Goal: Transaction & Acquisition: Purchase product/service

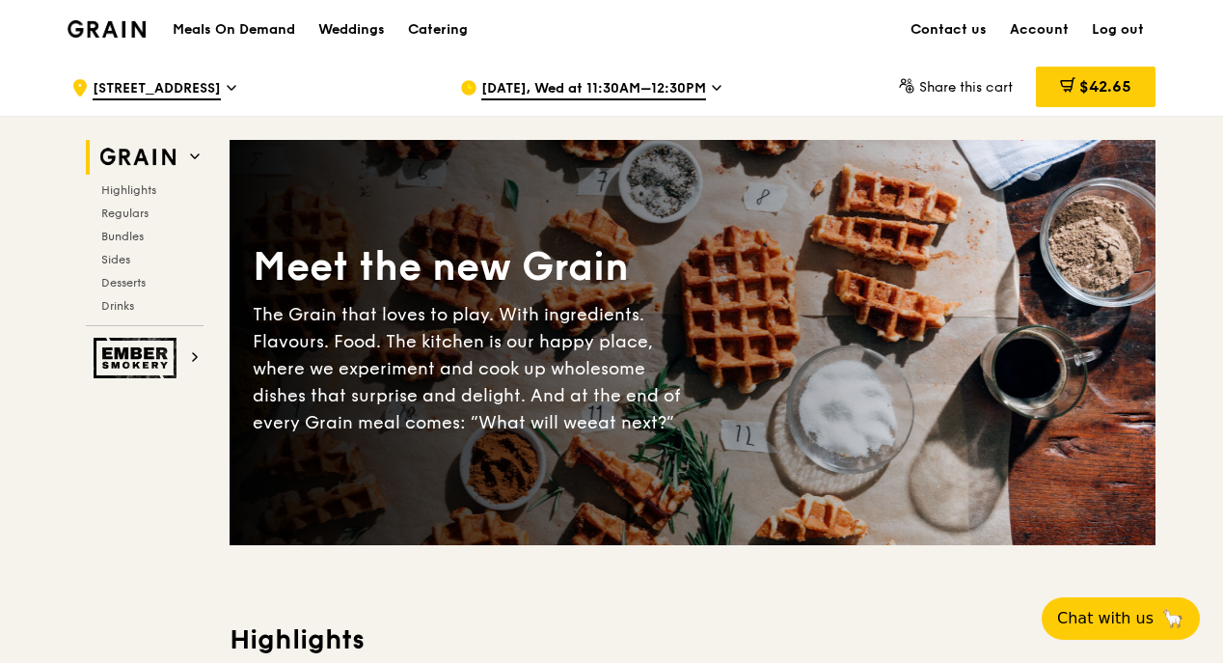
click at [212, 29] on h1 "Meals On Demand" at bounding box center [234, 29] width 123 height 19
click at [196, 94] on span "[STREET_ADDRESS]" at bounding box center [157, 89] width 128 height 21
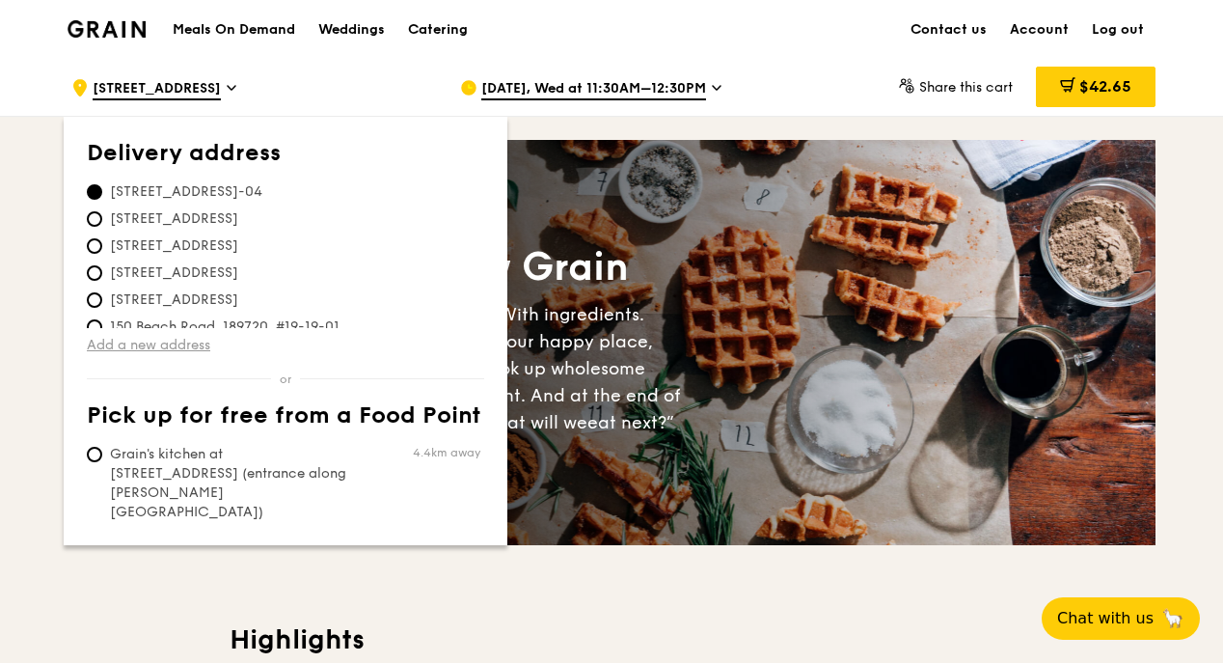
click at [121, 349] on link "Add a new address" at bounding box center [286, 345] width 398 height 19
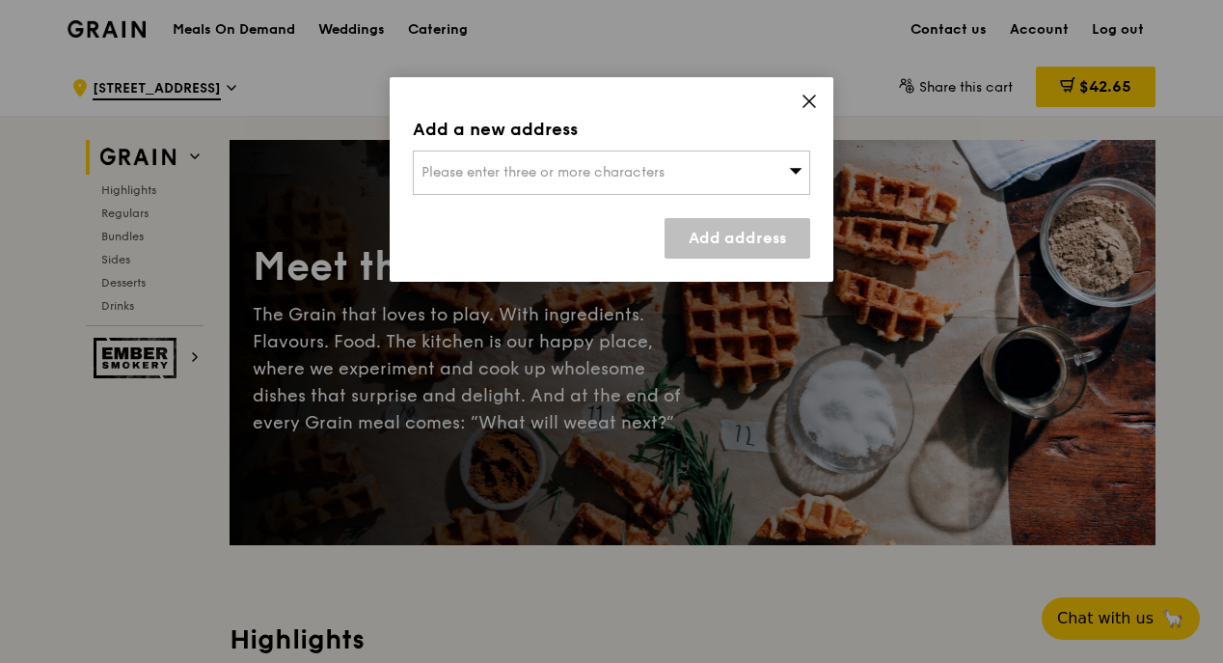
click at [555, 187] on div "Please enter three or more characters" at bounding box center [612, 173] width 398 height 44
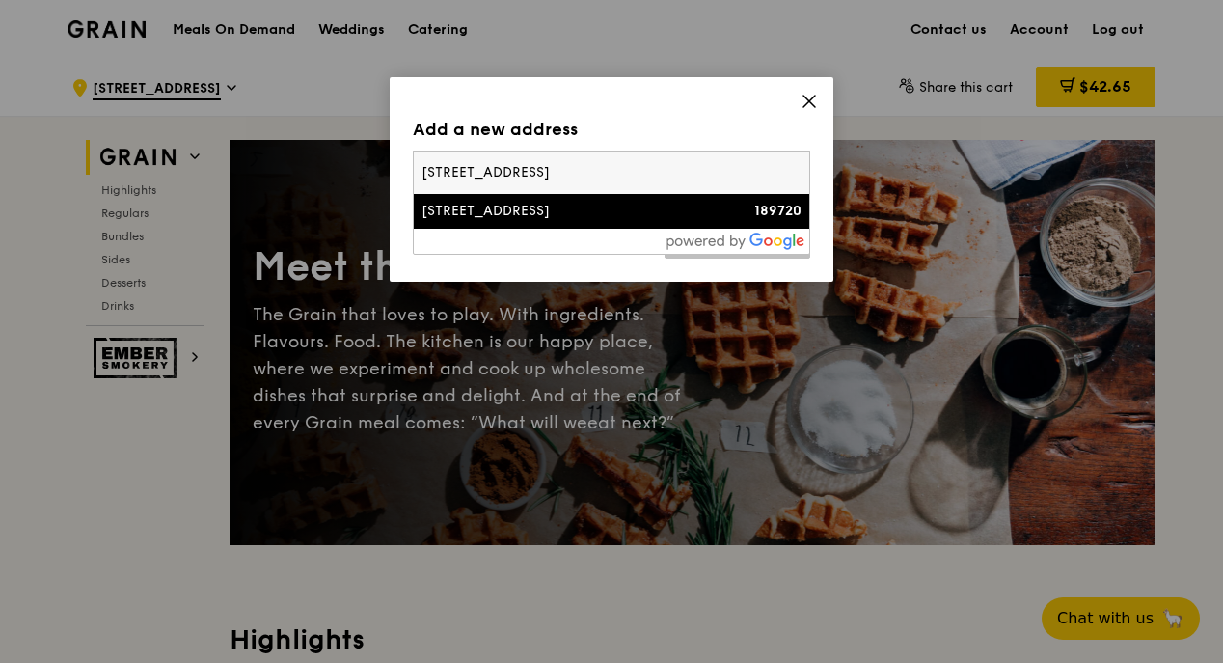
type input "[STREET_ADDRESS]"
click at [539, 208] on div "[STREET_ADDRESS]" at bounding box center [565, 211] width 286 height 19
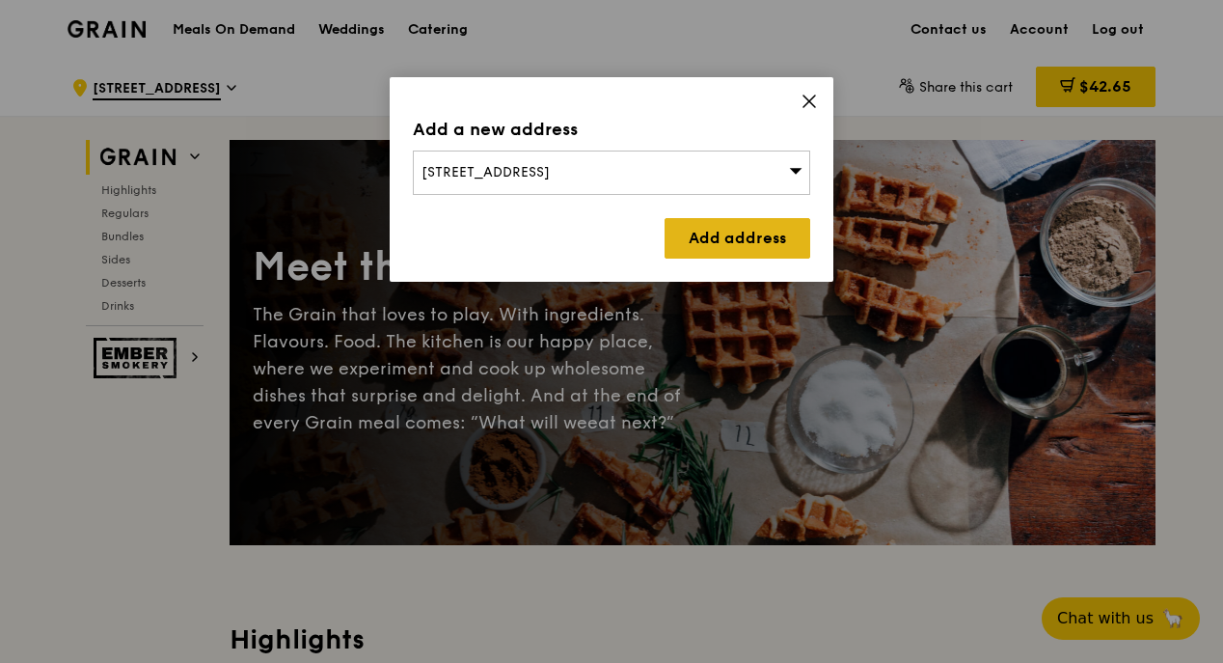
click at [719, 231] on link "Add address" at bounding box center [738, 238] width 146 height 41
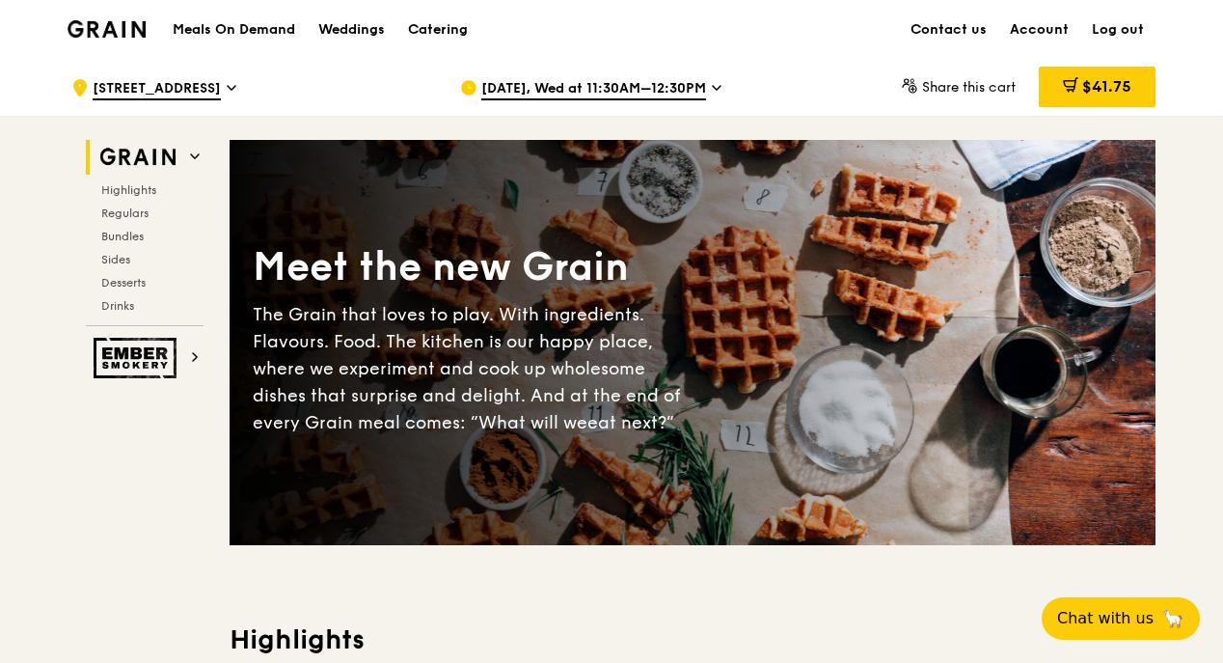
click at [189, 87] on span "[STREET_ADDRESS]" at bounding box center [157, 89] width 128 height 21
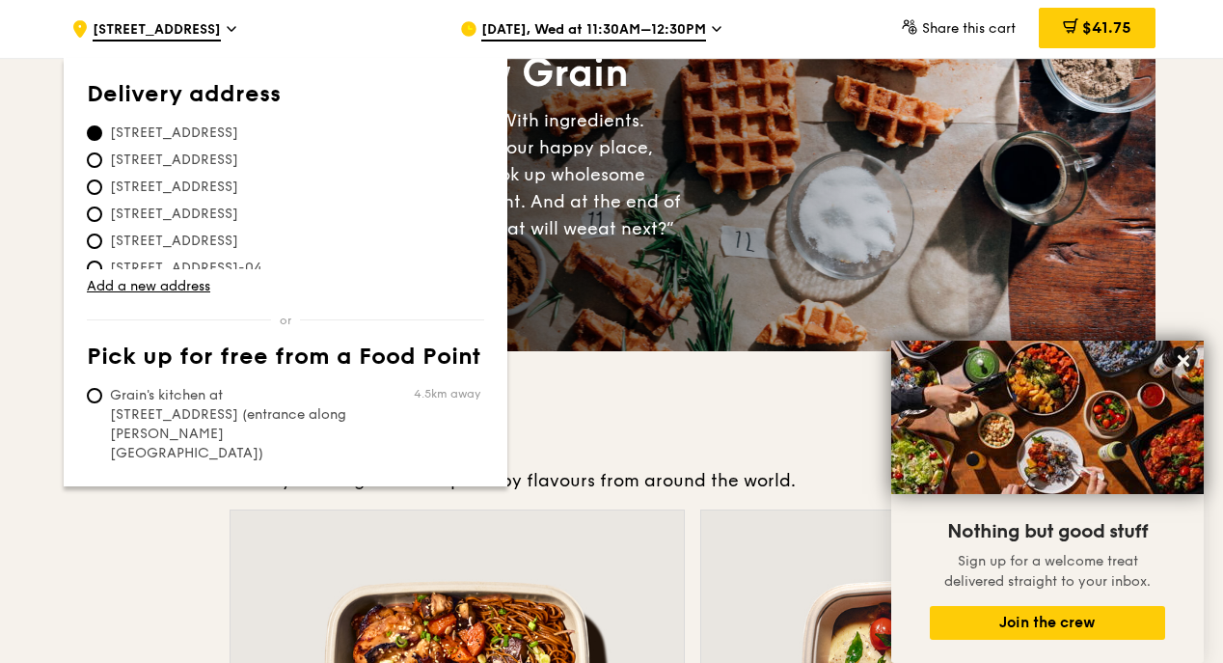
scroll to position [35, 0]
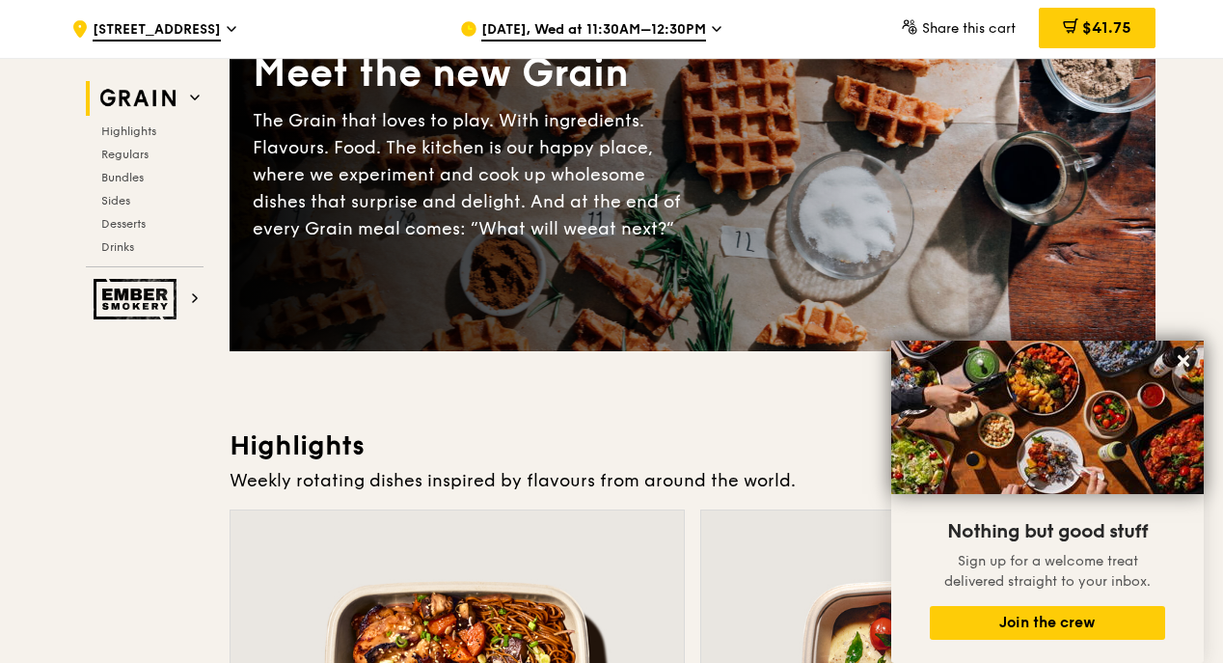
scroll to position [579, 0]
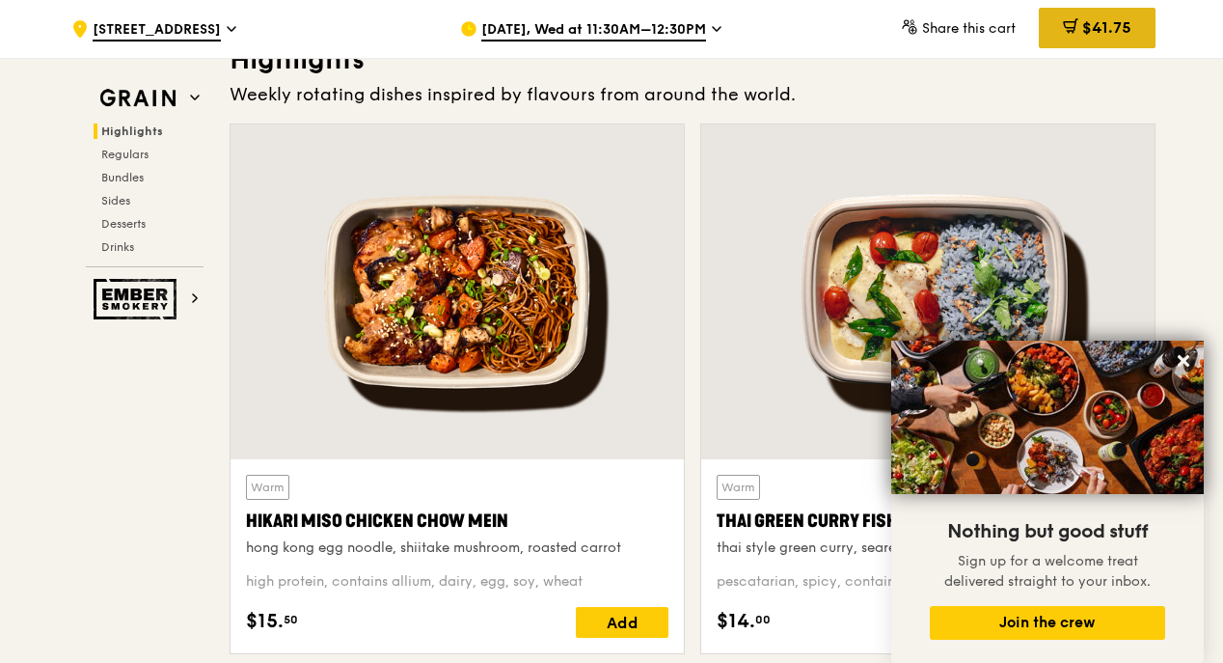
click at [1084, 27] on span "$41.75" at bounding box center [1107, 27] width 49 height 18
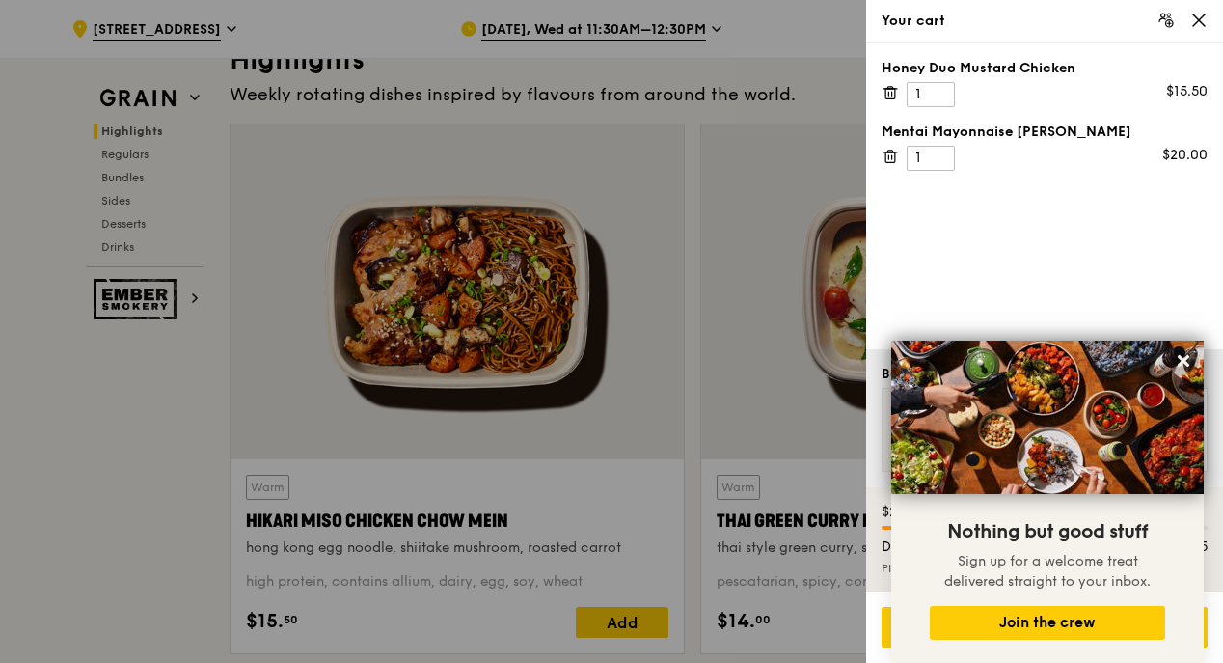
click at [776, 95] on div at bounding box center [611, 331] width 1223 height 663
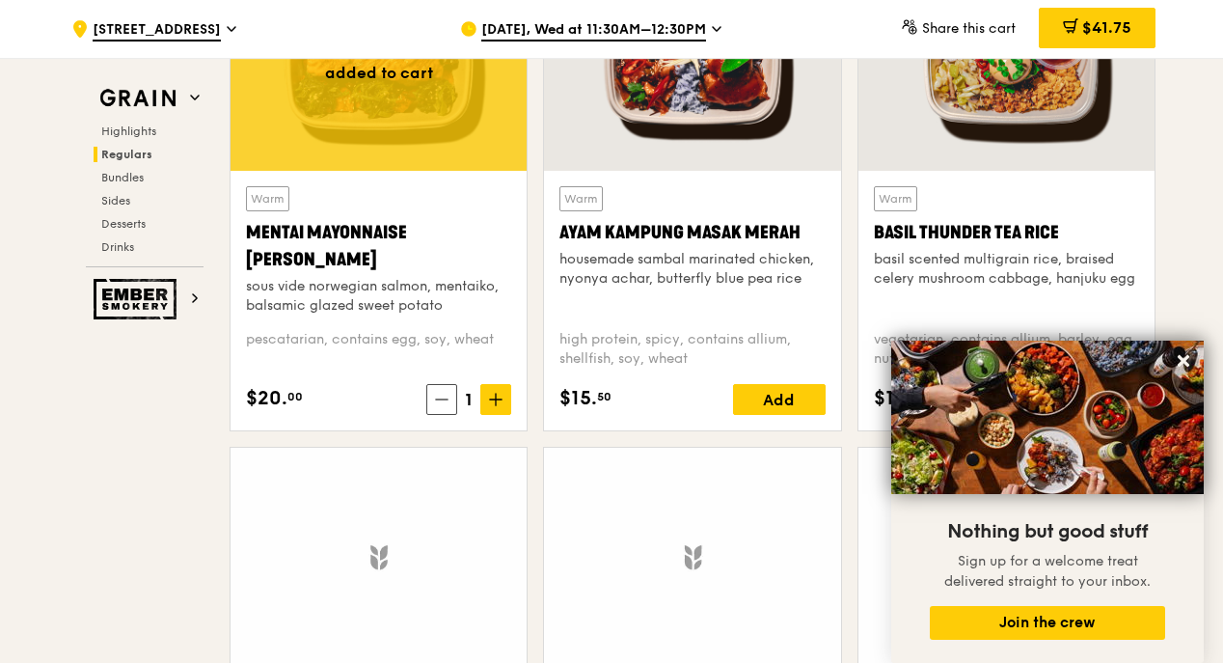
scroll to position [1930, 0]
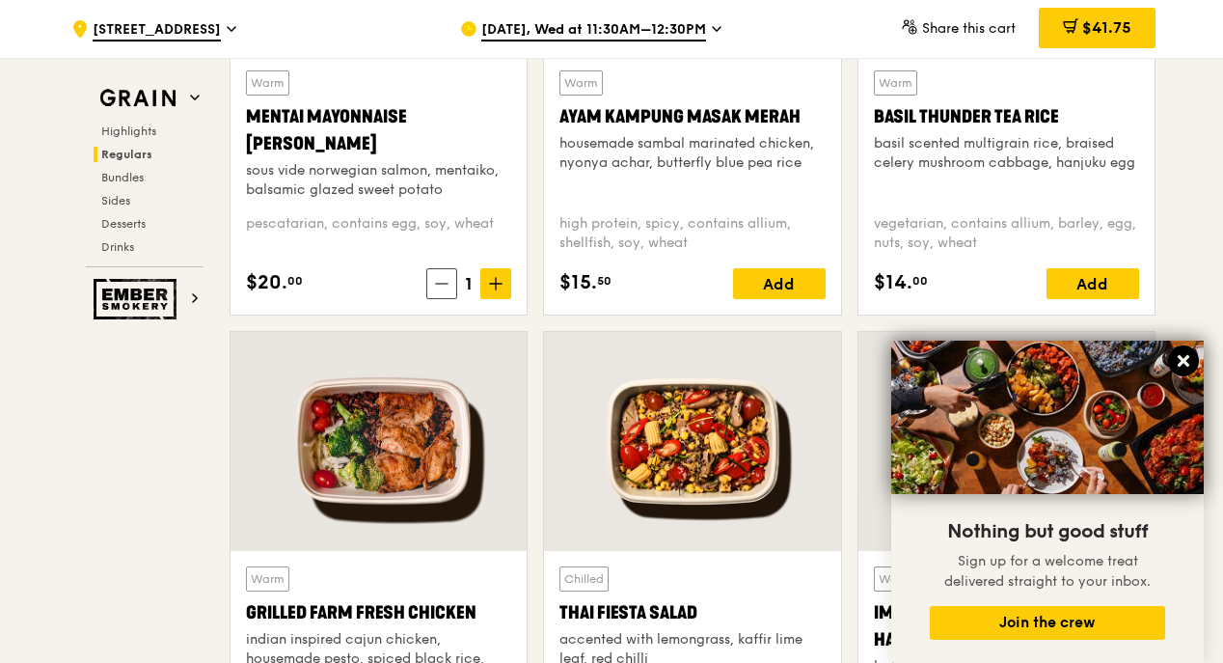
click at [1175, 359] on icon at bounding box center [1183, 360] width 17 height 17
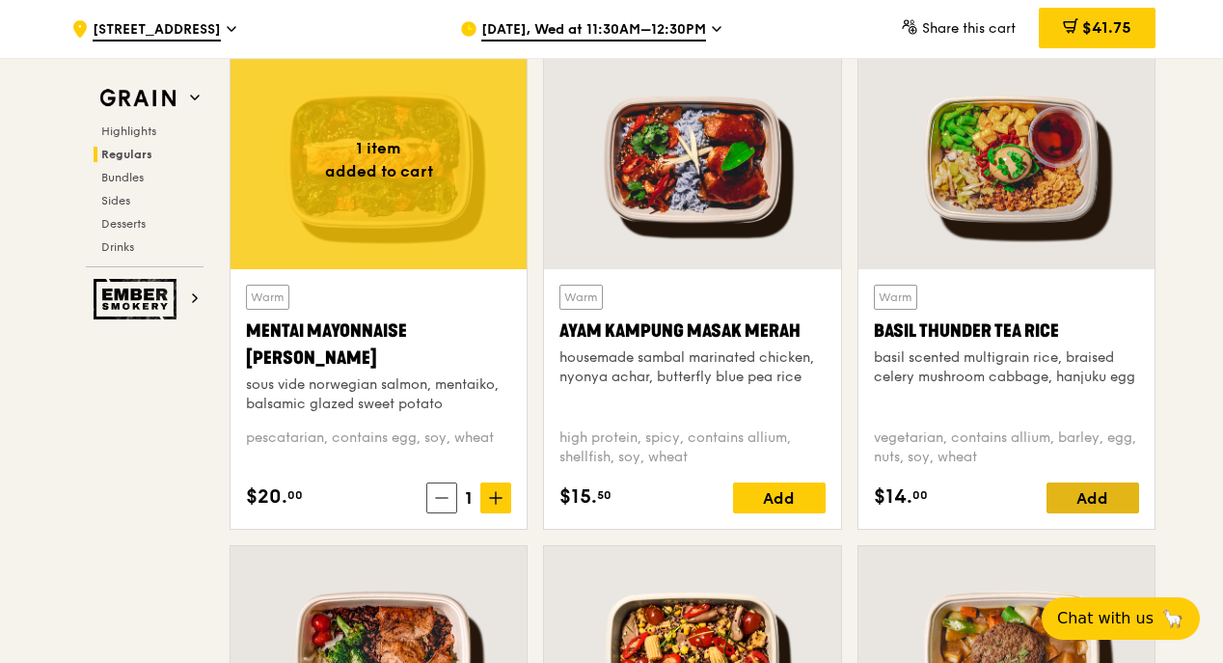
scroll to position [1833, 0]
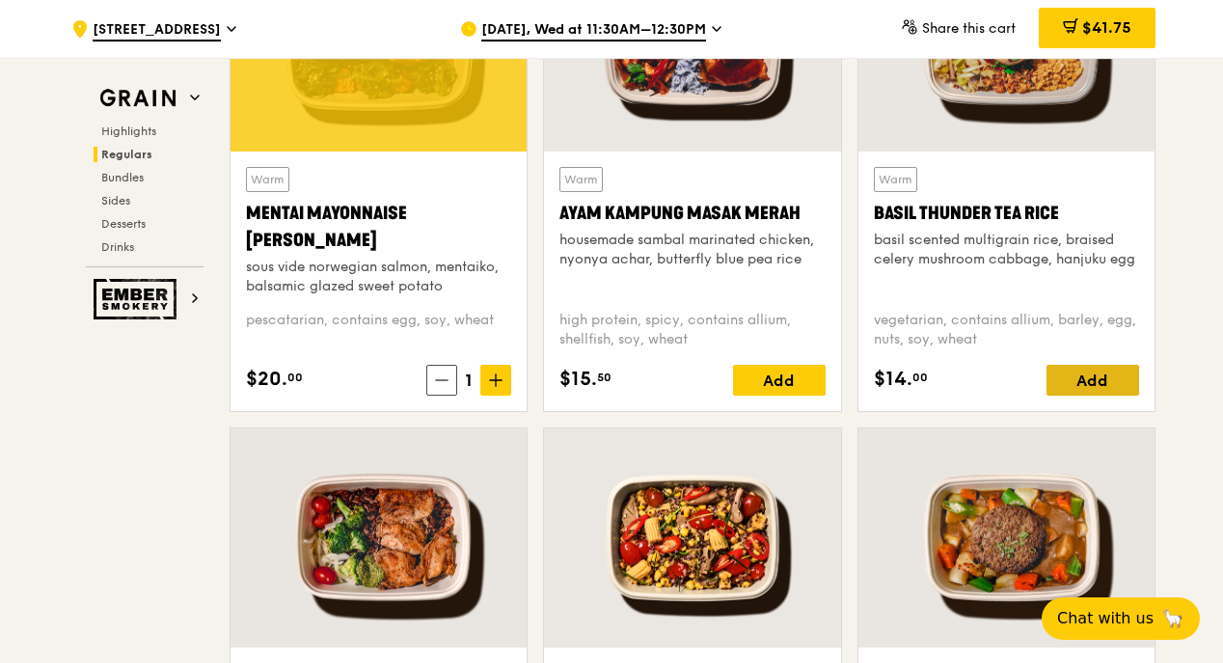
click at [1083, 377] on div "Add" at bounding box center [1093, 380] width 93 height 31
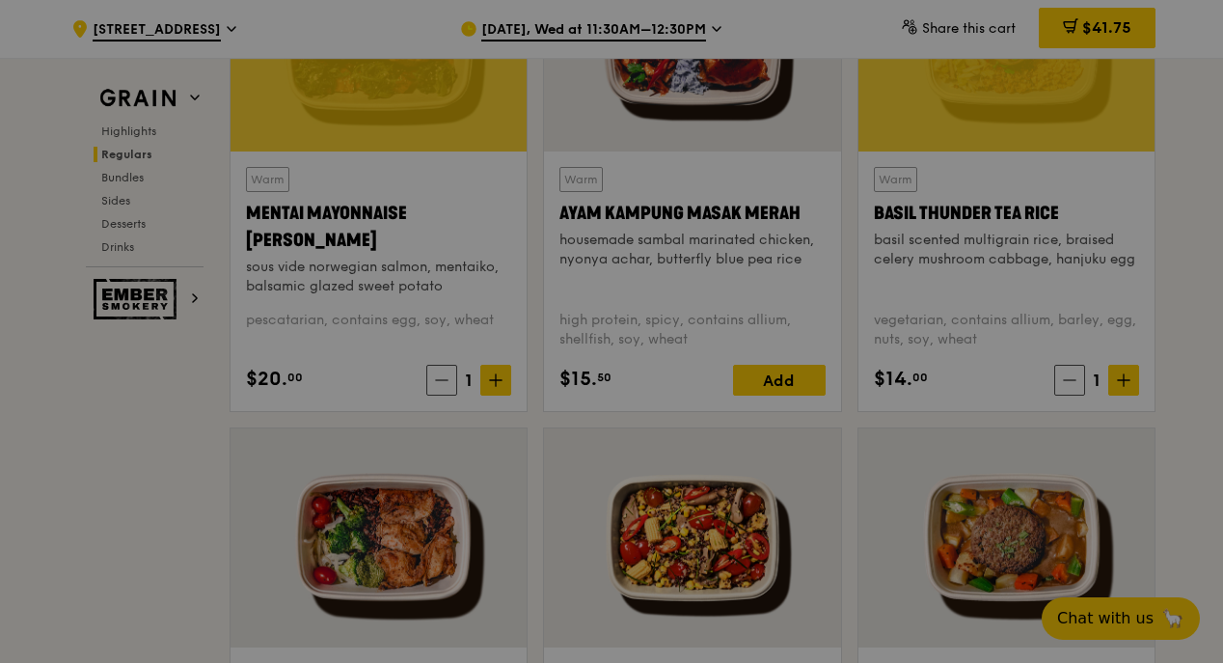
scroll to position [2219, 0]
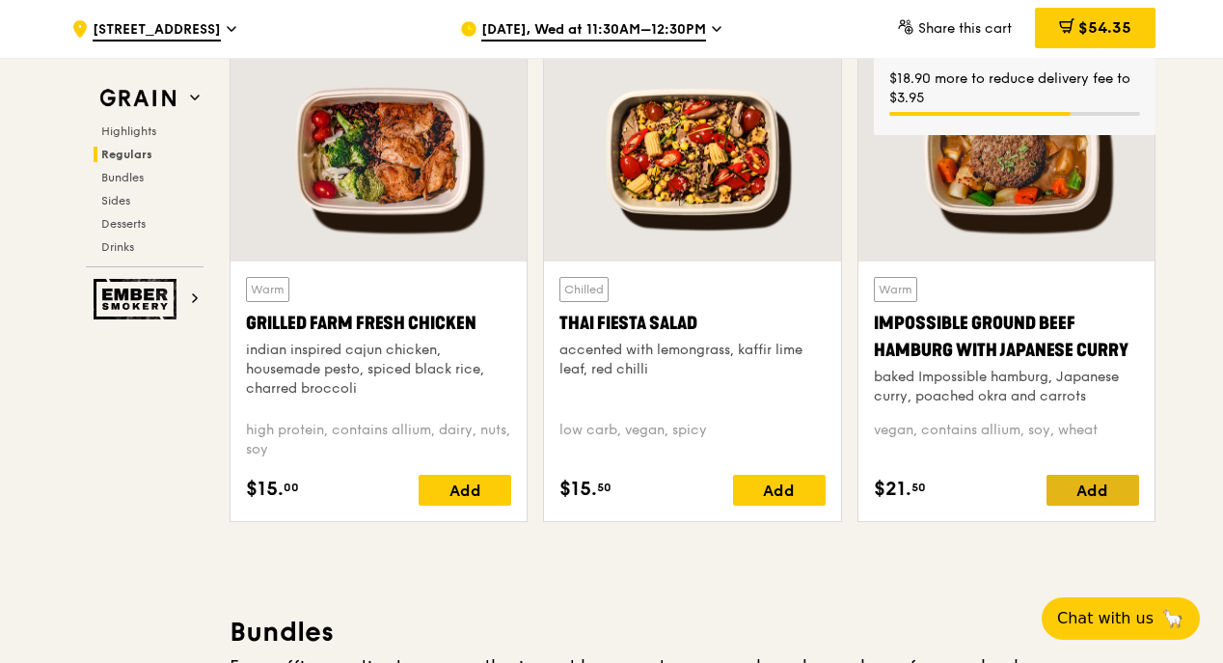
click at [1077, 479] on div "Add" at bounding box center [1093, 490] width 93 height 31
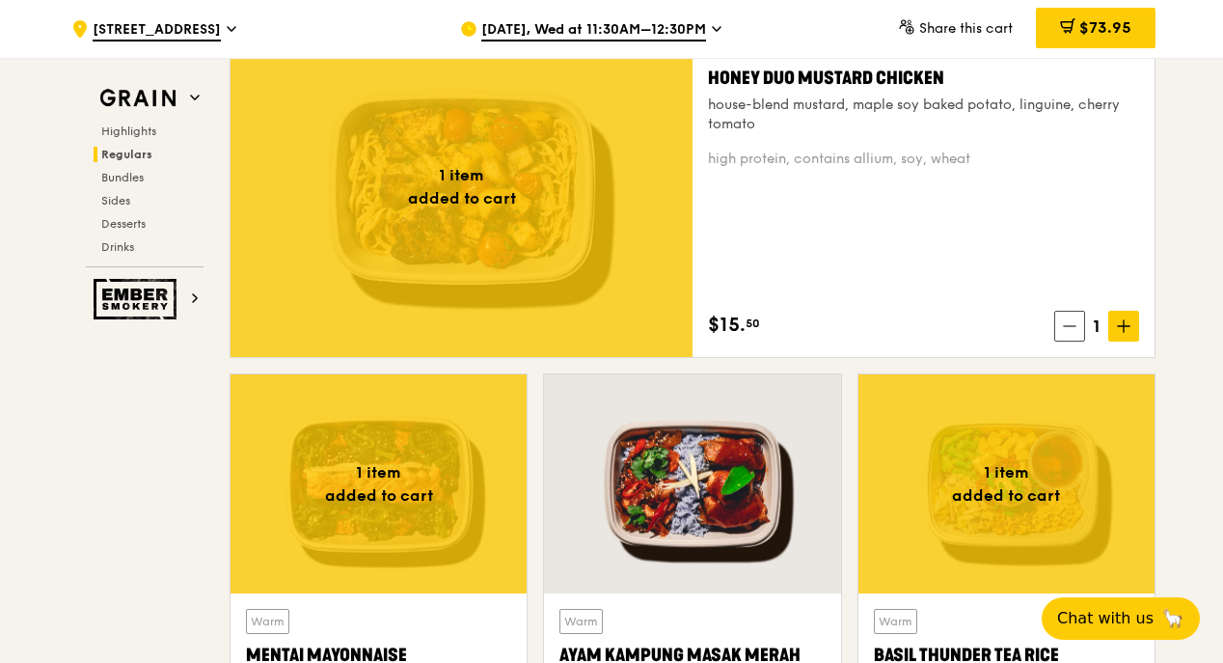
scroll to position [1351, 0]
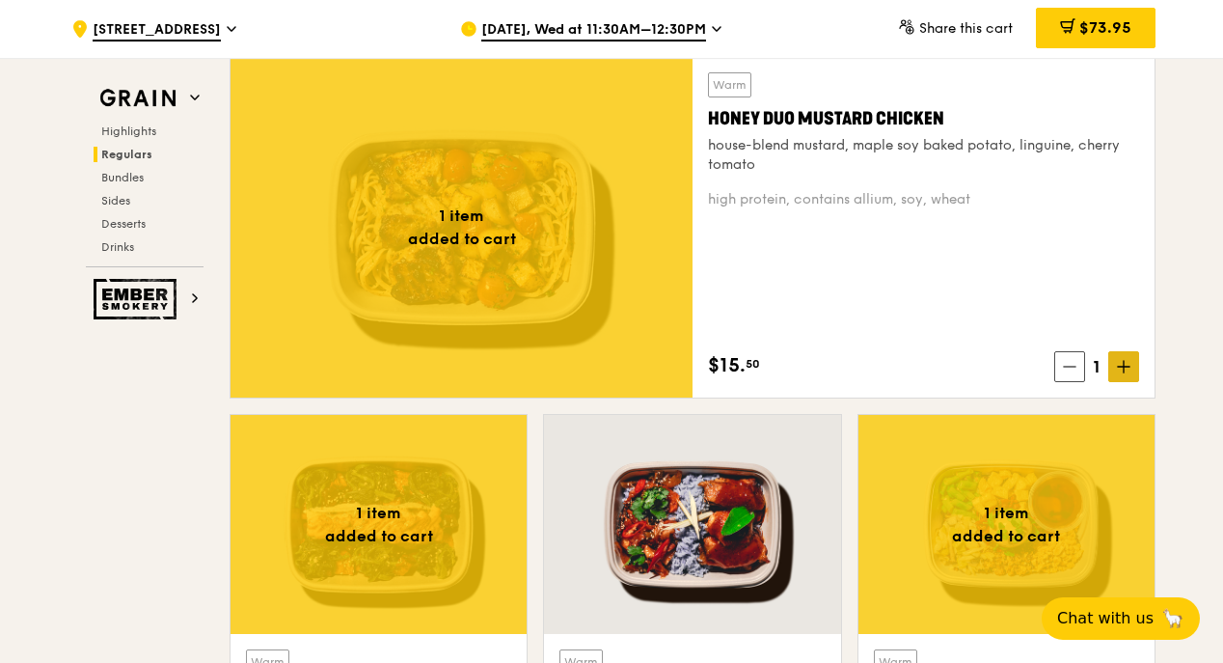
click at [1116, 361] on span at bounding box center [1124, 366] width 31 height 31
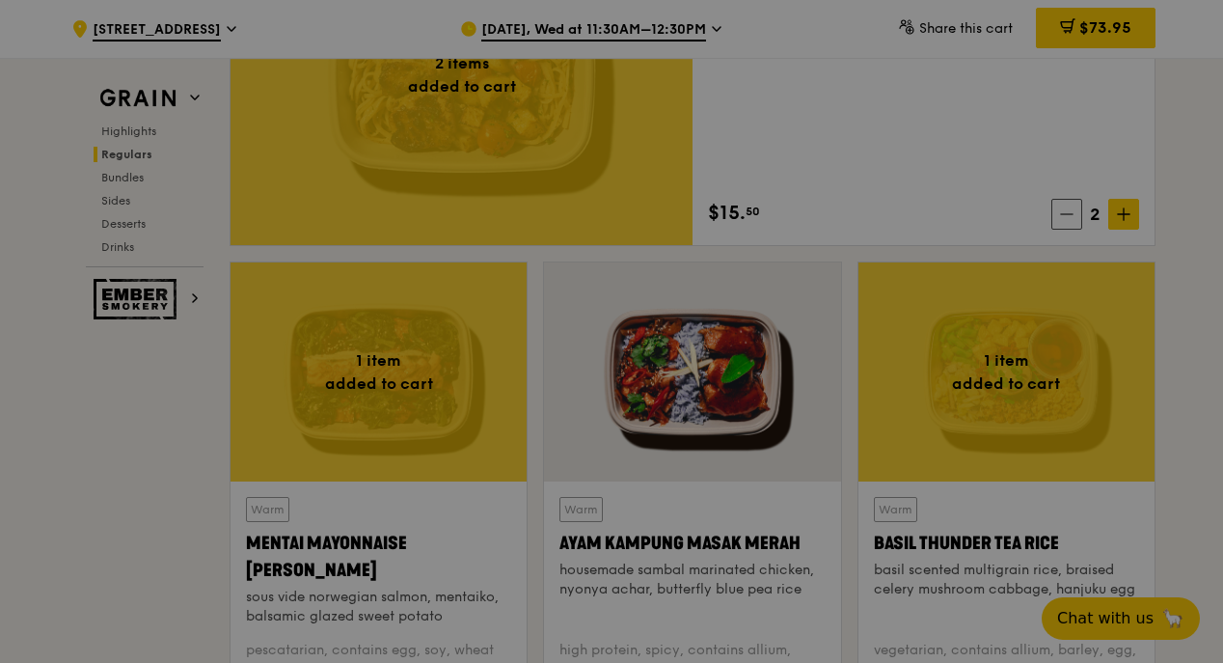
scroll to position [1640, 0]
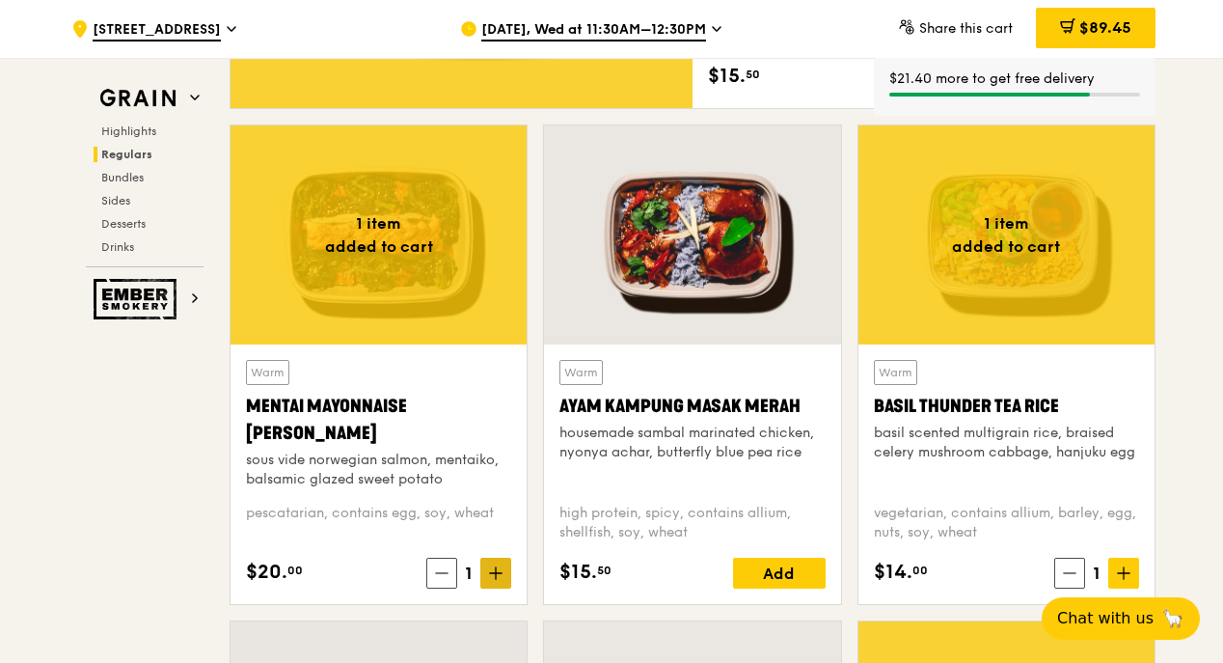
click at [486, 571] on span at bounding box center [495, 573] width 31 height 31
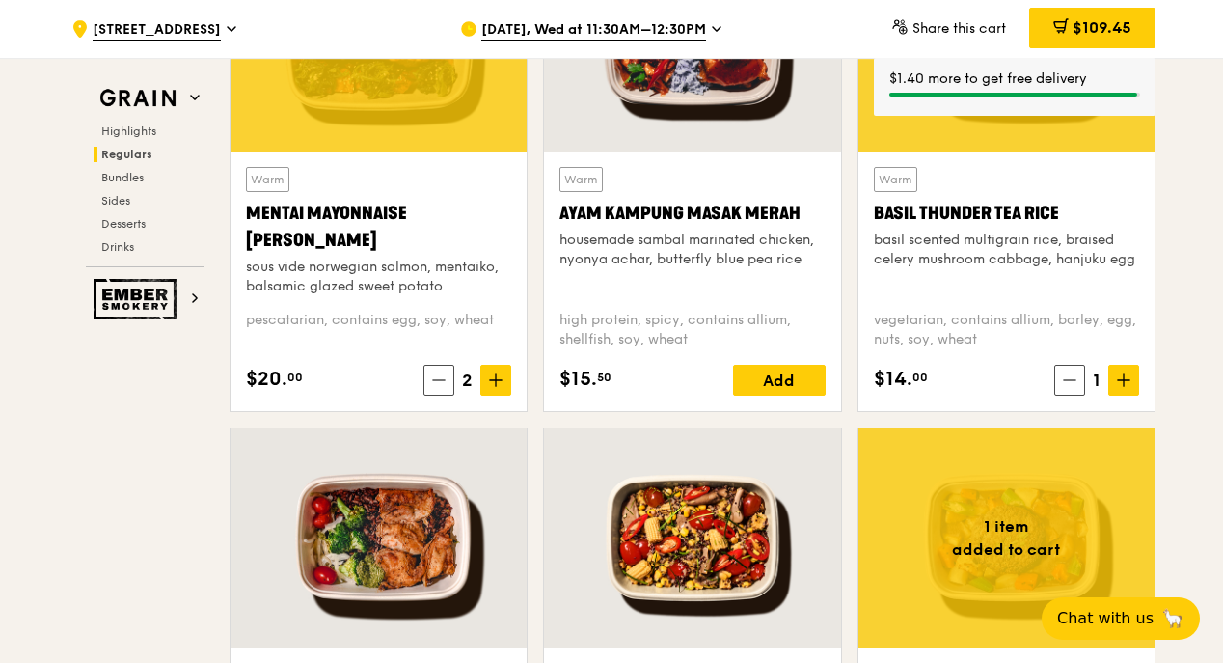
scroll to position [1930, 0]
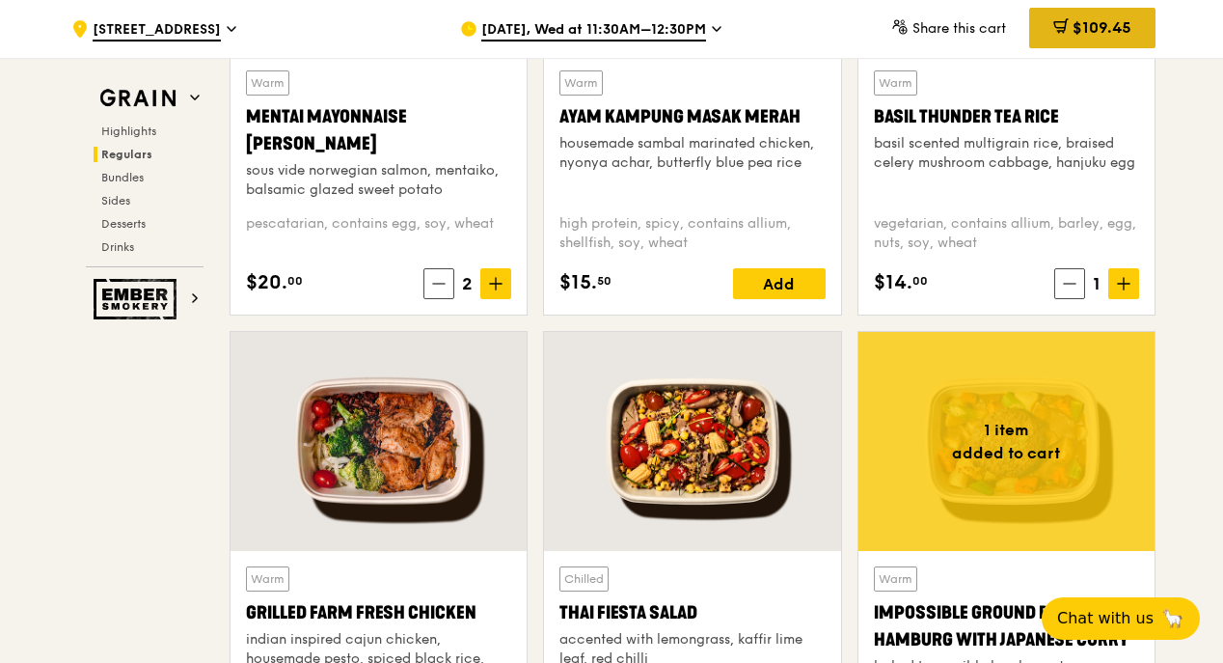
click at [1085, 22] on span "$109.45" at bounding box center [1102, 27] width 59 height 18
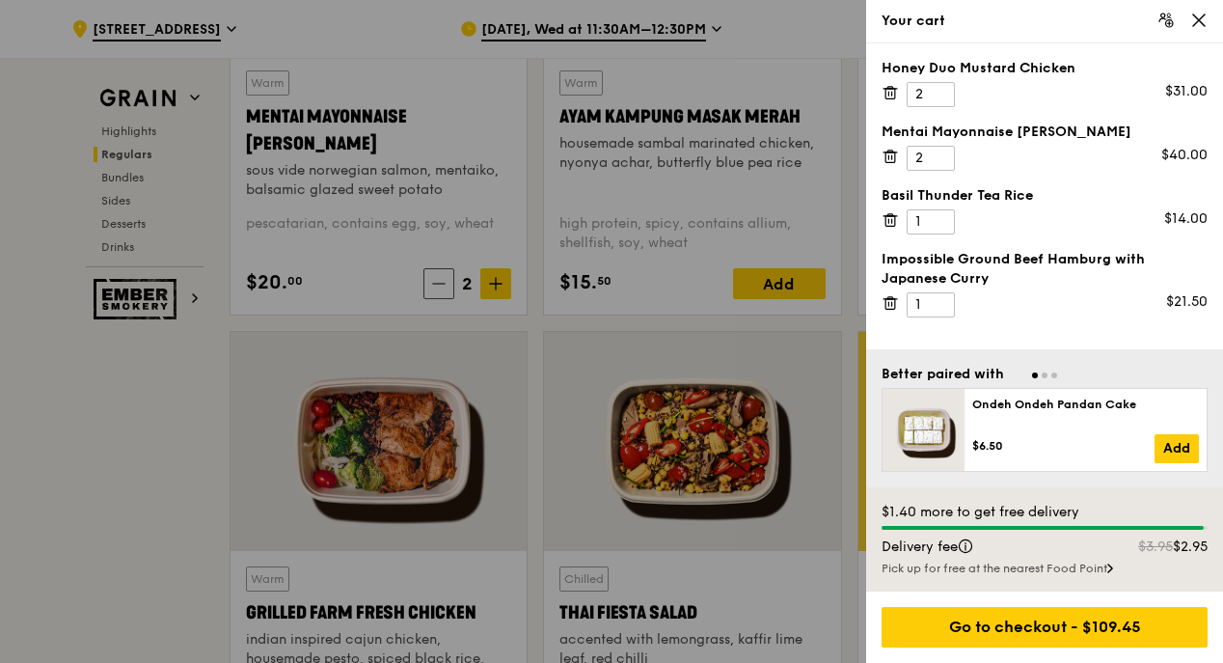
click at [77, 502] on div at bounding box center [611, 331] width 1223 height 663
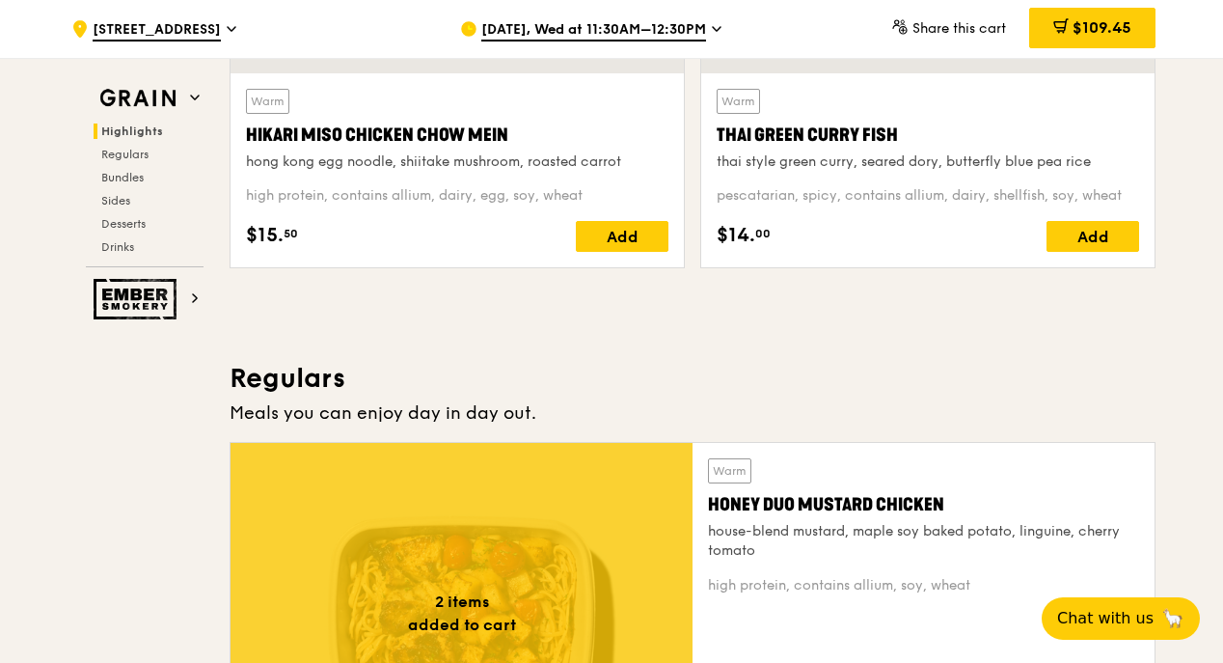
scroll to position [772, 0]
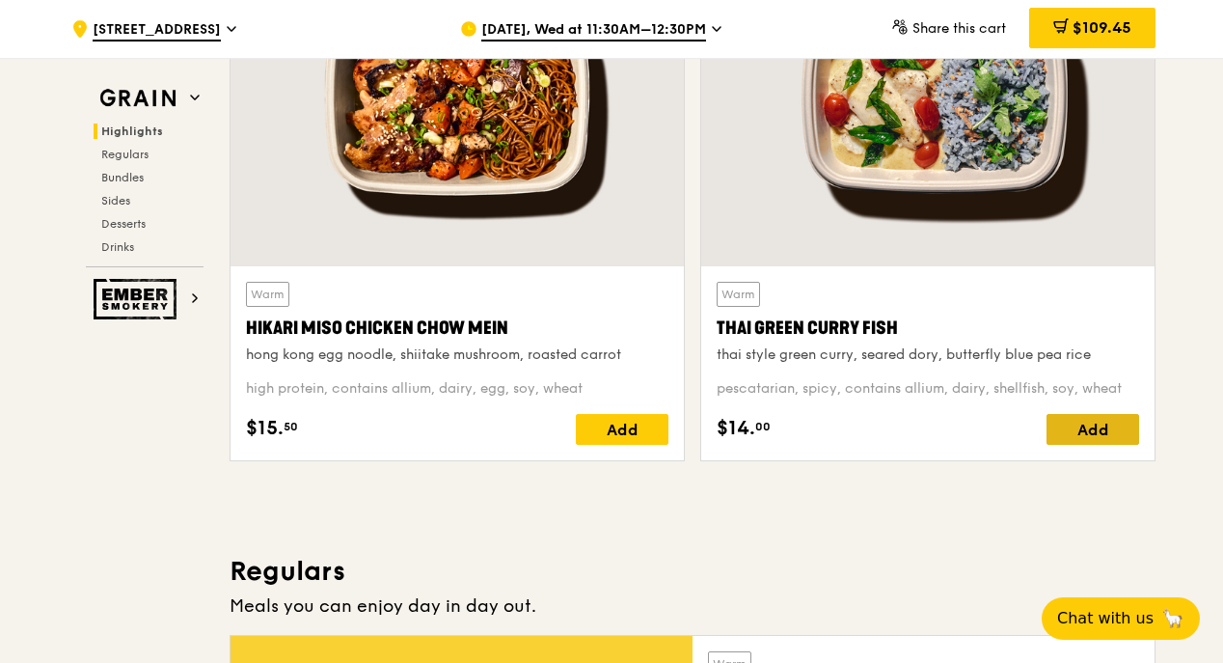
click at [1070, 426] on div "Add" at bounding box center [1093, 429] width 93 height 31
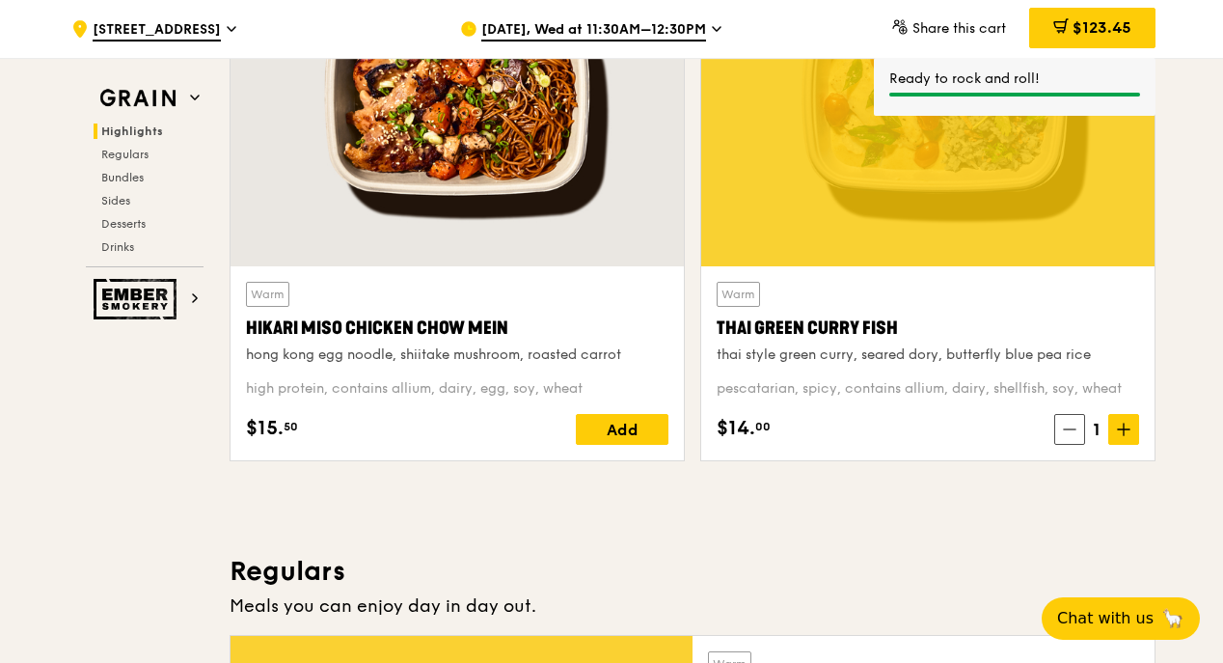
click at [1130, 430] on icon at bounding box center [1124, 430] width 14 height 14
click at [1127, 35] on span "$137.45" at bounding box center [1103, 27] width 58 height 18
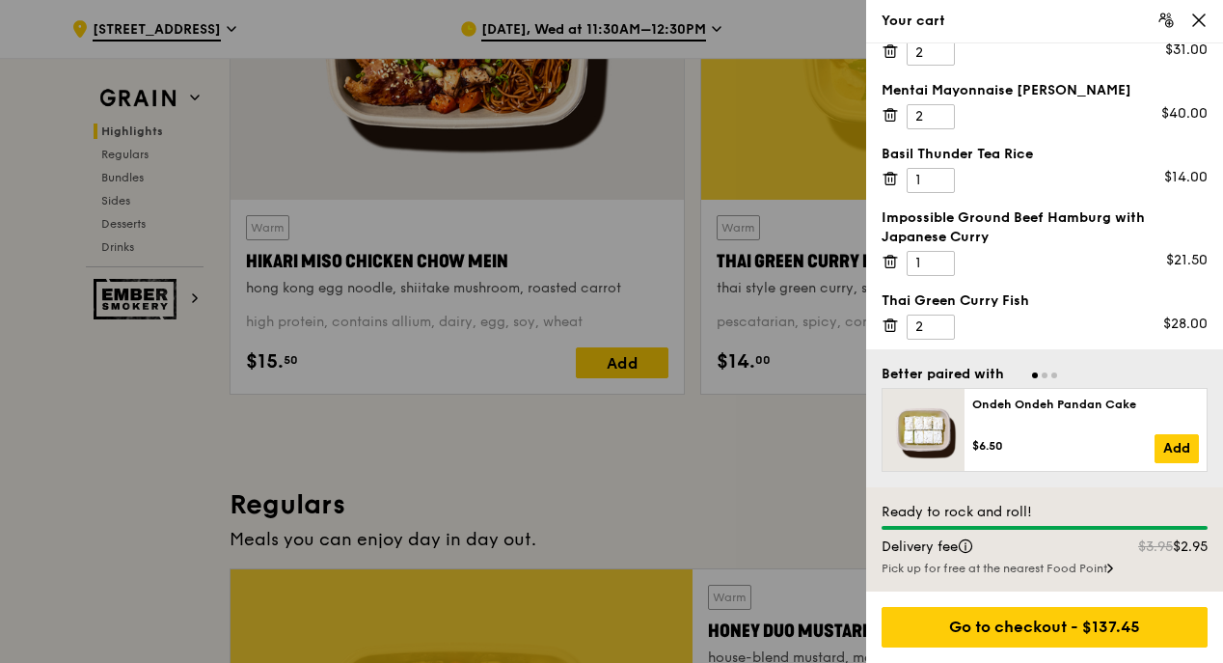
scroll to position [868, 0]
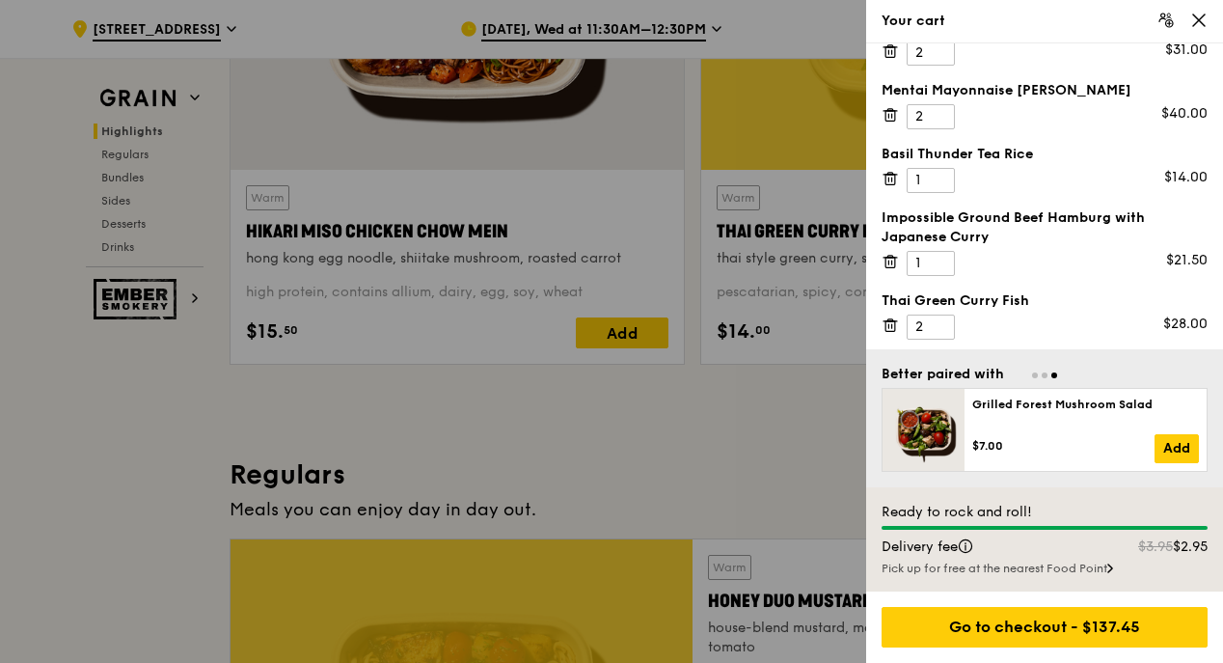
click at [653, 455] on div at bounding box center [611, 331] width 1223 height 663
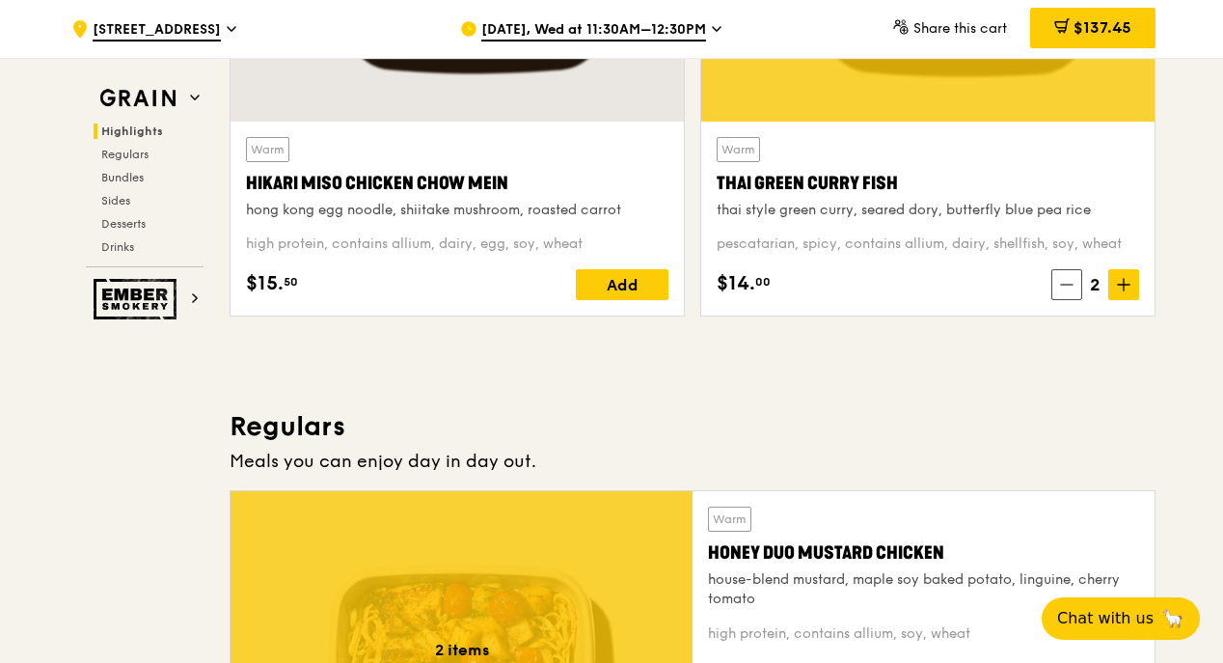
scroll to position [675, 0]
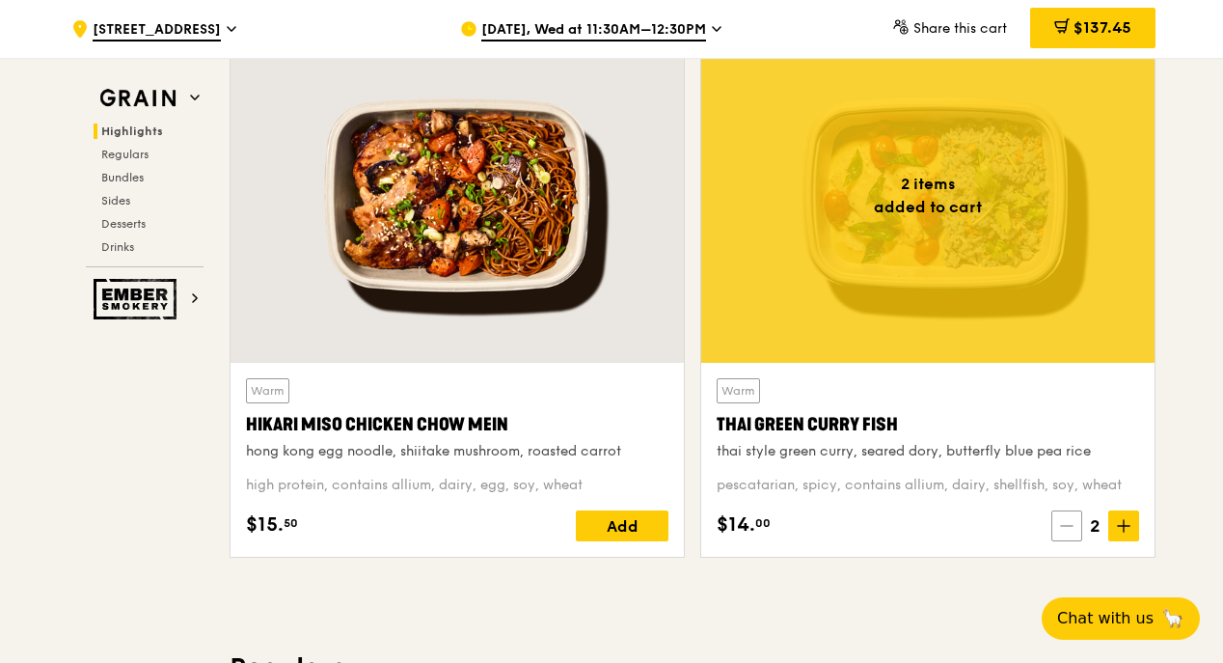
click at [1069, 517] on span at bounding box center [1067, 525] width 31 height 31
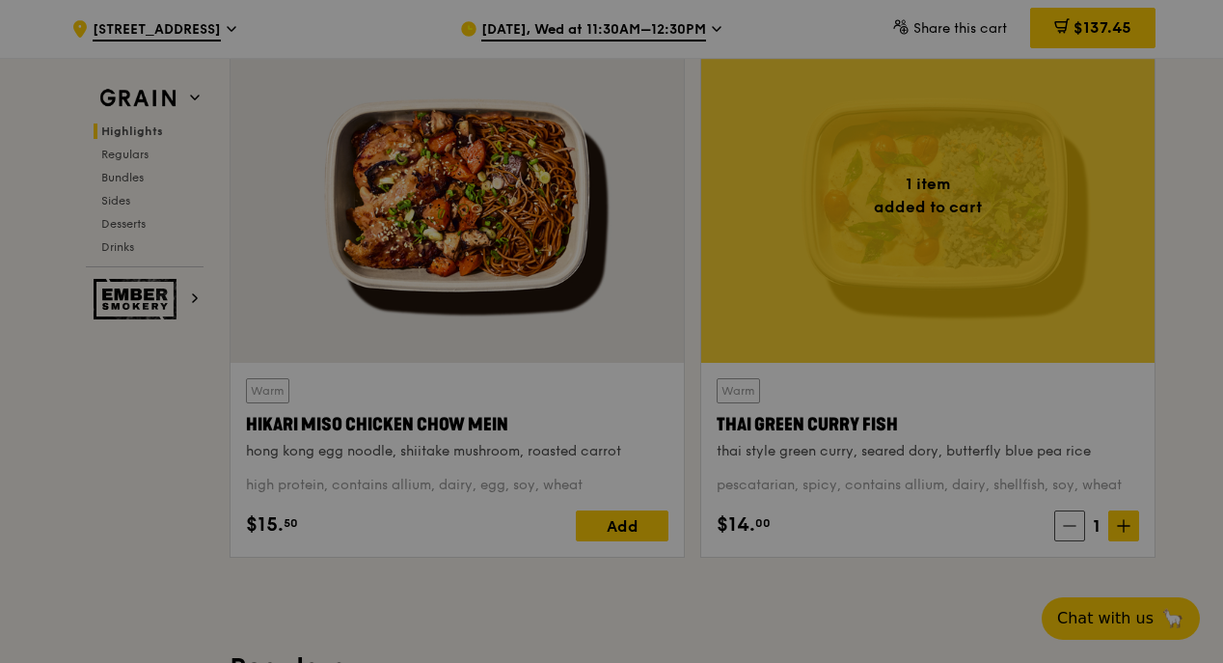
click at [611, 525] on div at bounding box center [611, 331] width 1223 height 663
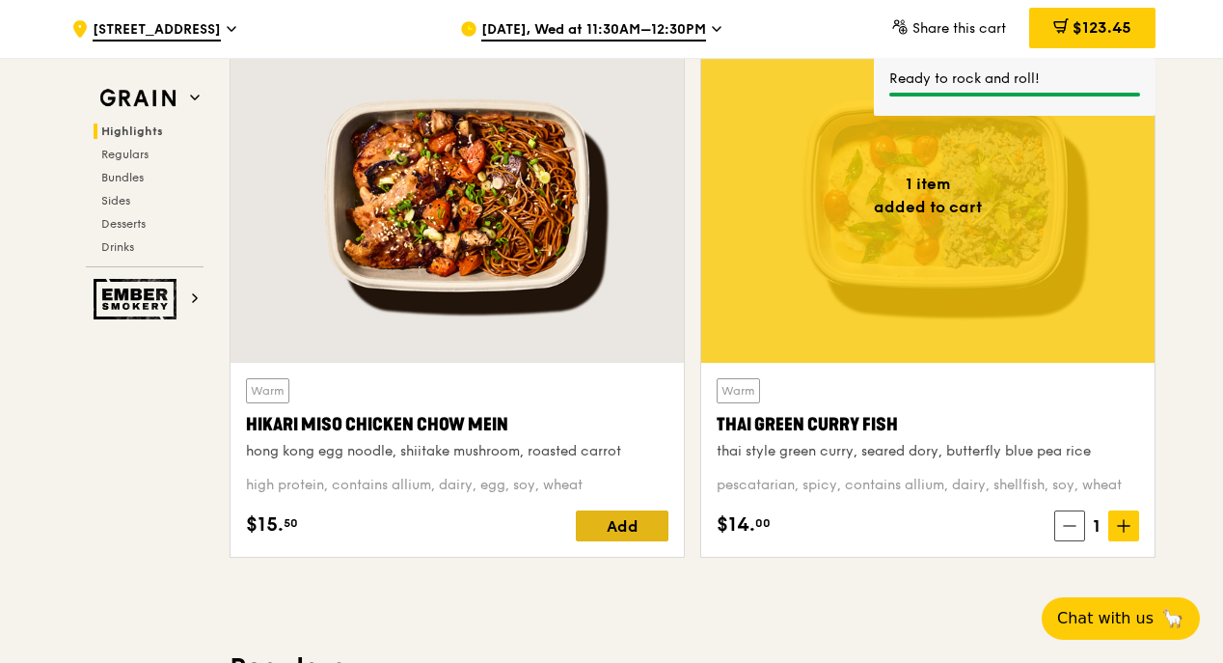
click at [643, 525] on div "Add" at bounding box center [622, 525] width 93 height 31
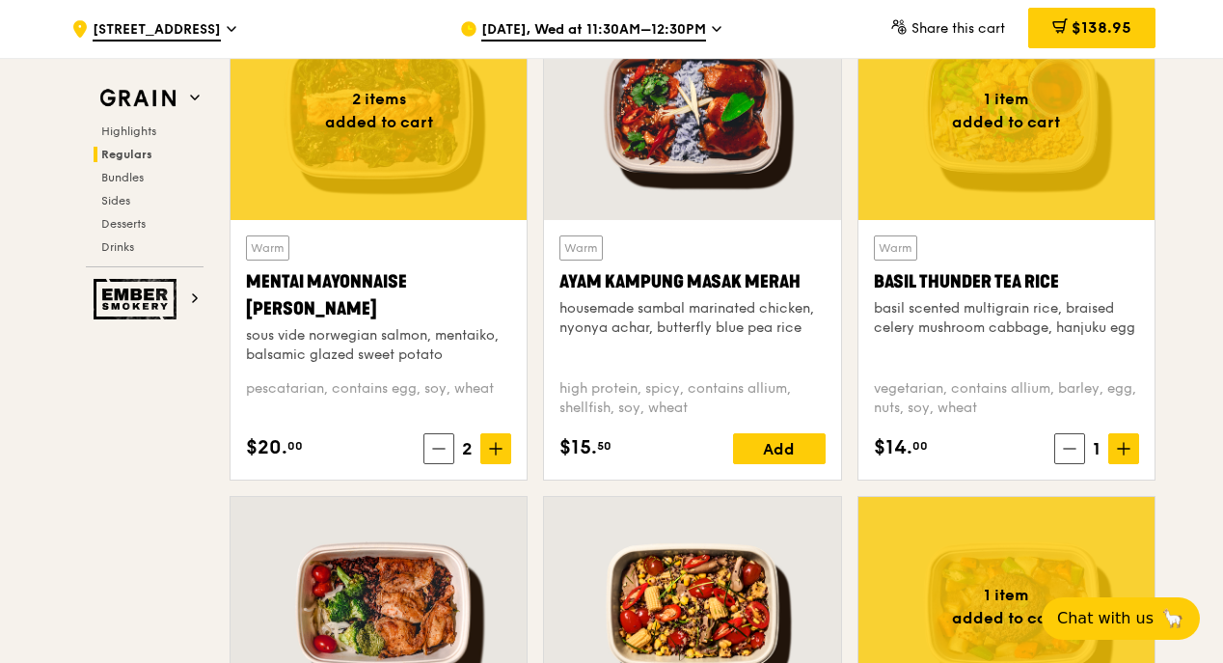
scroll to position [1544, 0]
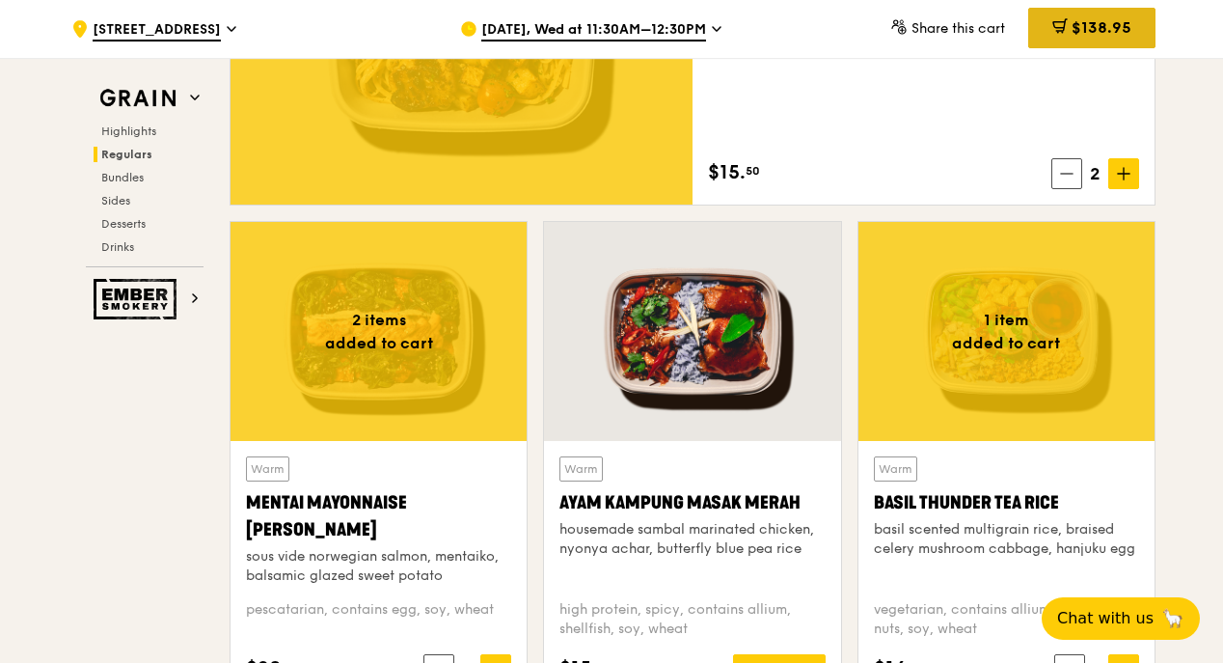
click at [1081, 33] on span "$138.95" at bounding box center [1102, 27] width 60 height 18
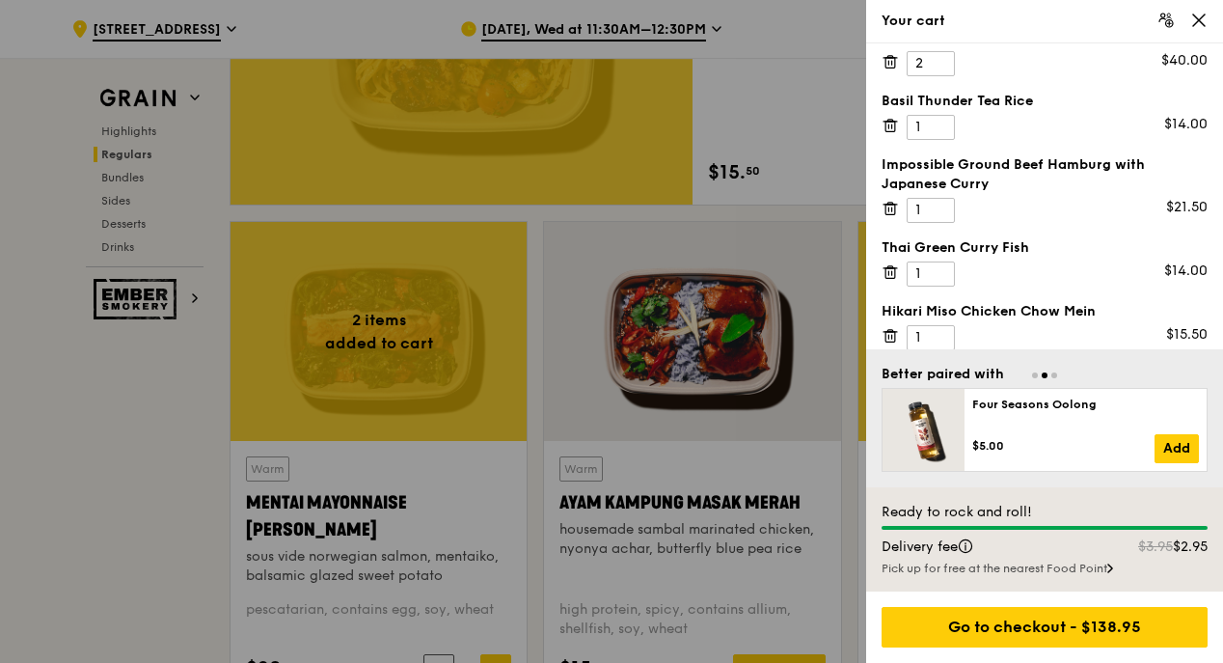
scroll to position [104, 0]
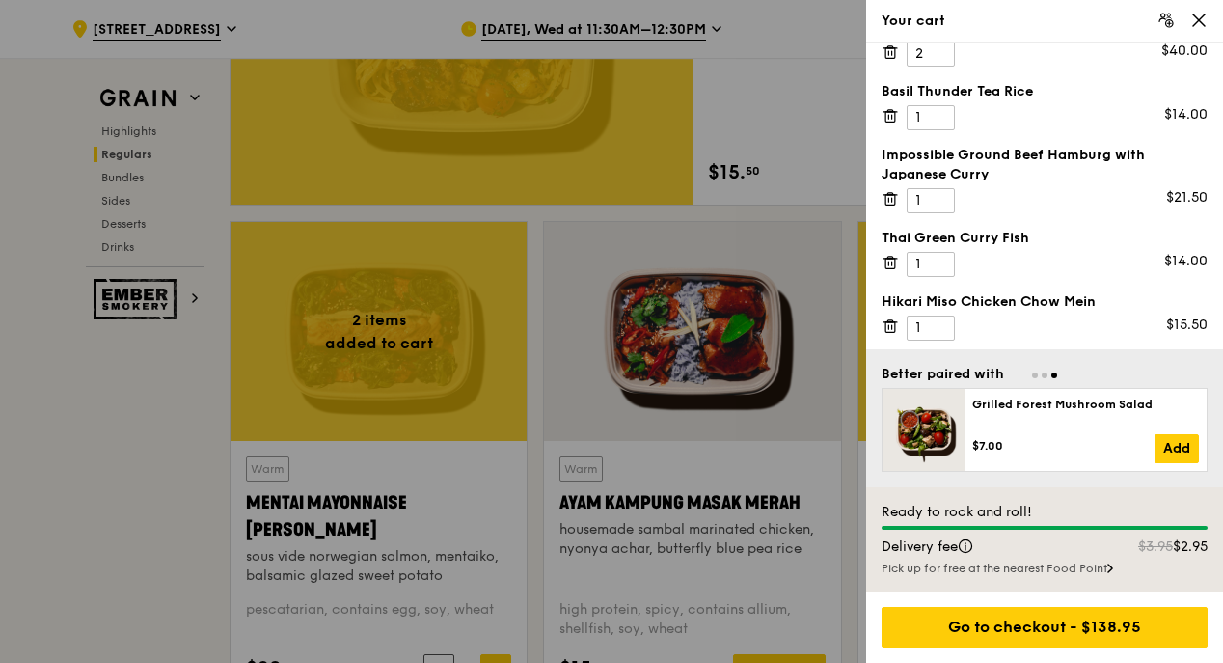
click at [140, 516] on div at bounding box center [611, 331] width 1223 height 663
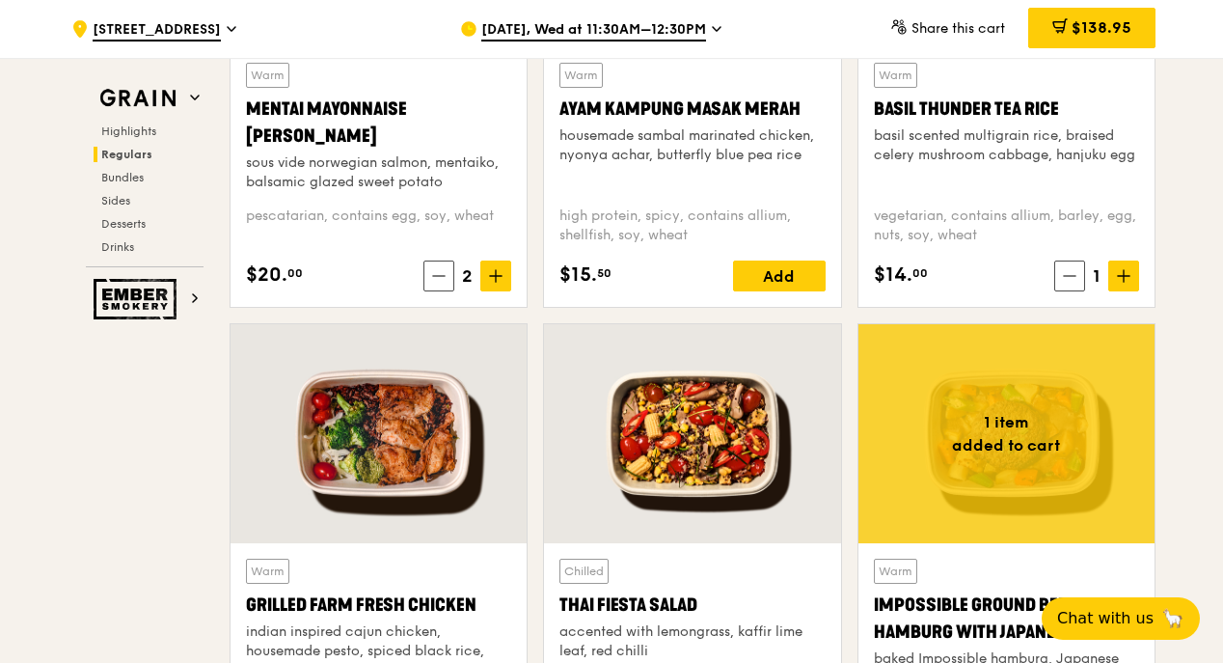
scroll to position [2315, 0]
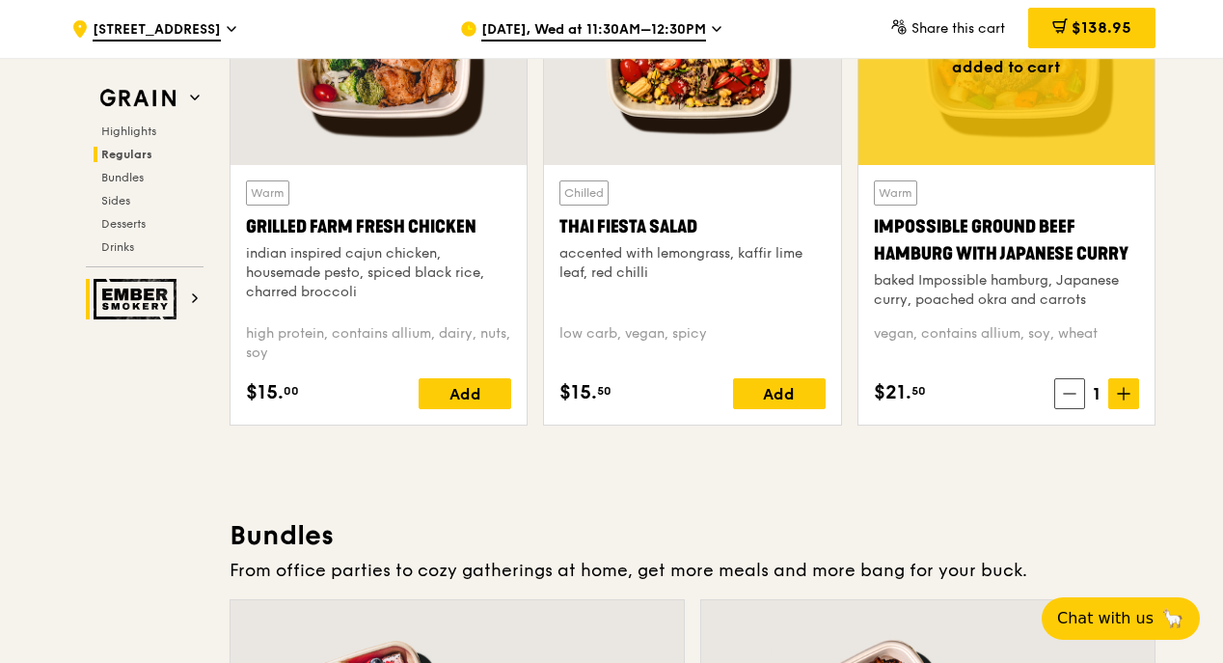
click at [174, 289] on img at bounding box center [138, 299] width 89 height 41
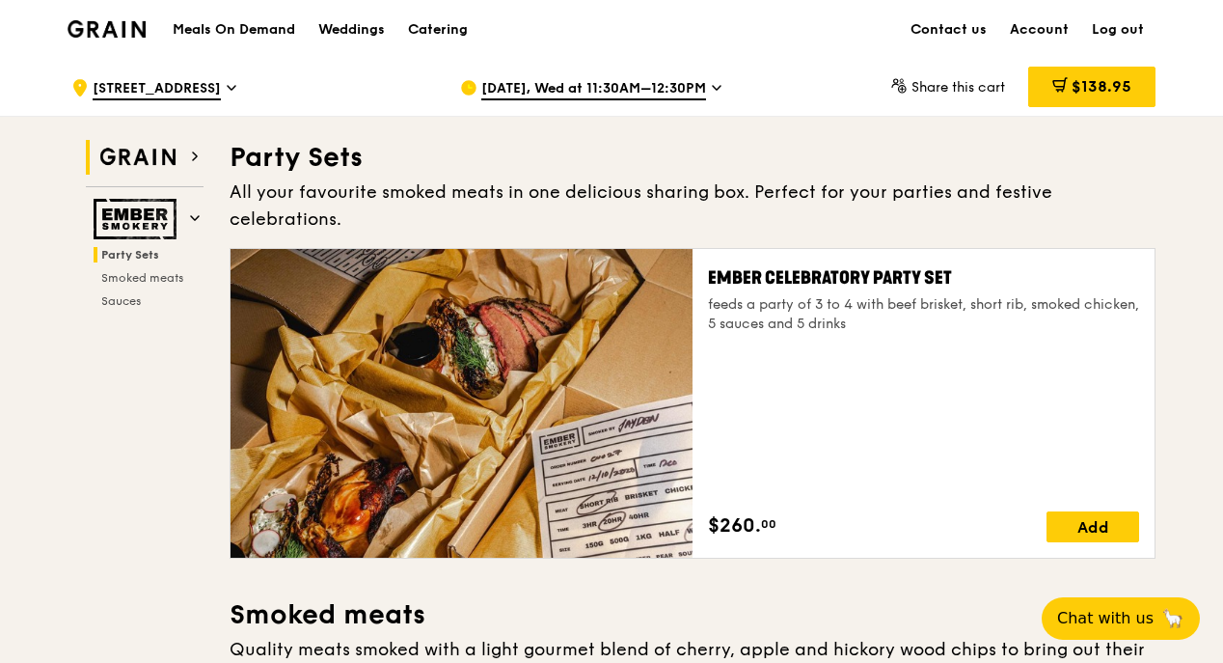
click at [129, 140] on img at bounding box center [138, 157] width 89 height 35
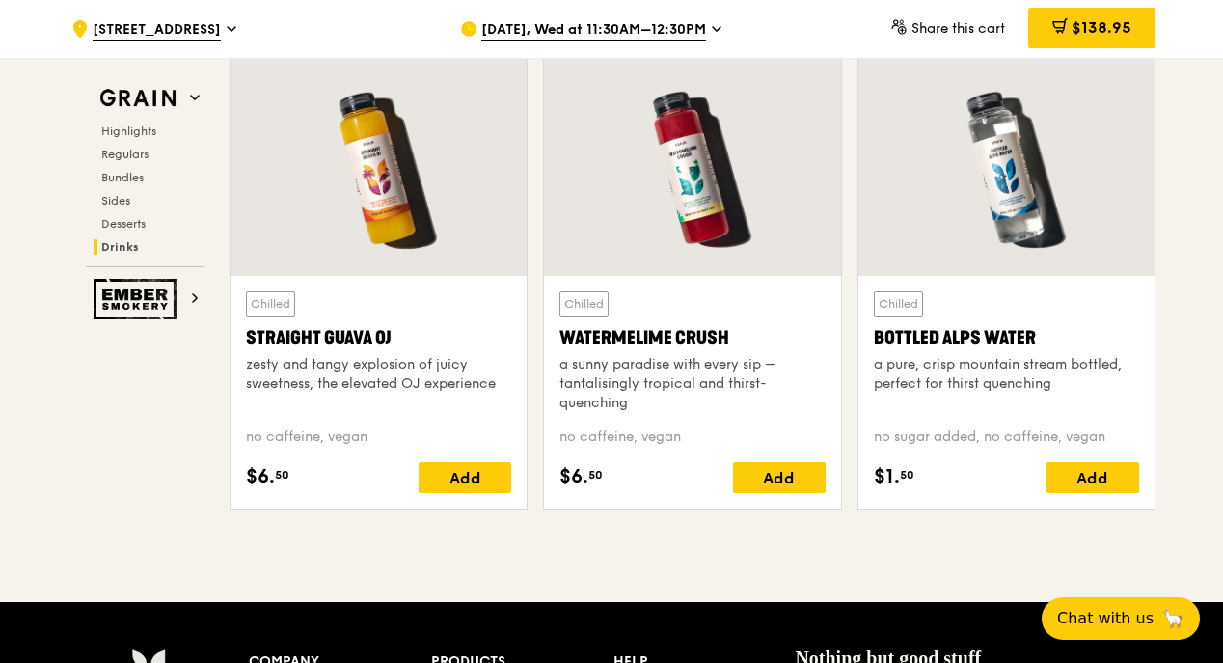
scroll to position [7395, 0]
